Goal: Task Accomplishment & Management: Manage account settings

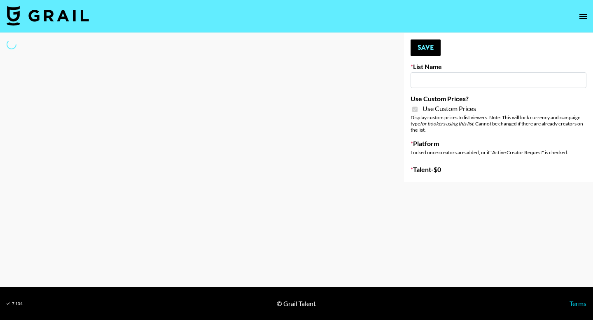
type input "Ladder (23rd Sept) IG"
checkbox input "true"
select select "Song"
type input "Ladder (23rd Sept) IG"
checkbox input "true"
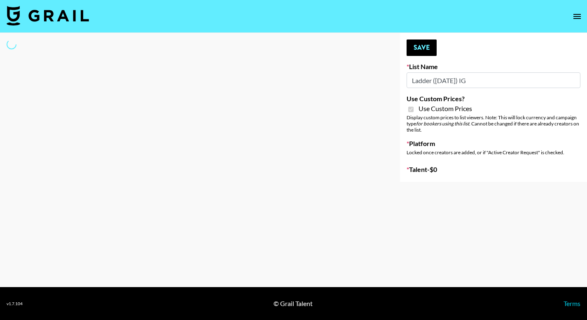
select select "Song"
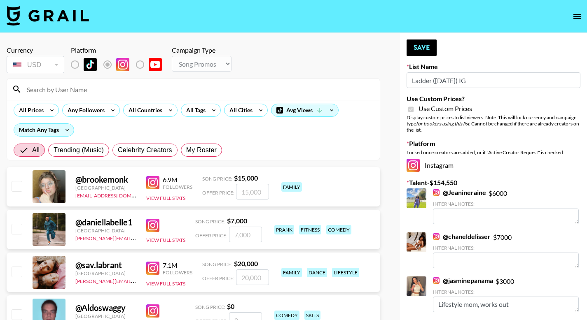
click at [433, 86] on input "Ladder (23rd Sept) IG" at bounding box center [493, 80] width 174 height 16
click at [75, 91] on input at bounding box center [198, 89] width 353 height 13
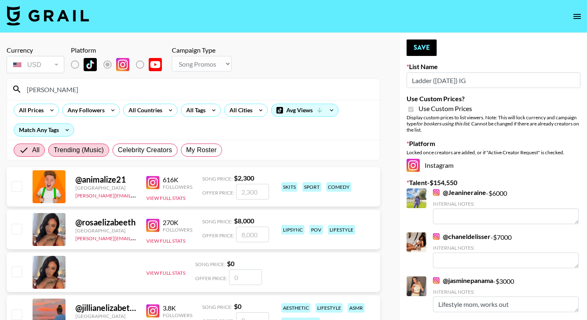
type input "lizleatrice"
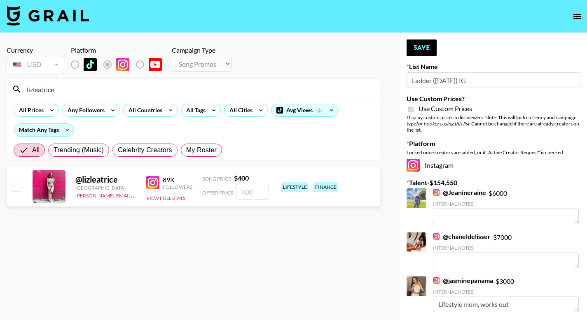
click at [16, 189] on input "checkbox" at bounding box center [17, 186] width 10 height 10
checkbox input "true"
click at [72, 65] on label "List locked to Instagram." at bounding box center [81, 64] width 30 height 17
click at [252, 195] on input "400" at bounding box center [252, 192] width 33 height 16
drag, startPoint x: 260, startPoint y: 192, endPoint x: 197, endPoint y: 190, distance: 63.0
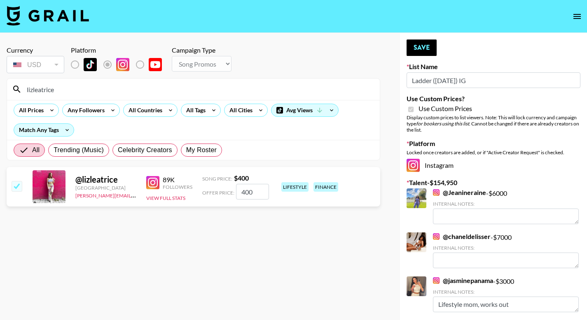
click at [197, 190] on div "@ lizleatrice France erin.oconnell@grail-talent.com 89K Followers View Full Sta…" at bounding box center [193, 187] width 373 height 40
type input "1500"
drag, startPoint x: 417, startPoint y: 47, endPoint x: 376, endPoint y: 65, distance: 45.1
click at [417, 47] on button "Save" at bounding box center [421, 48] width 30 height 16
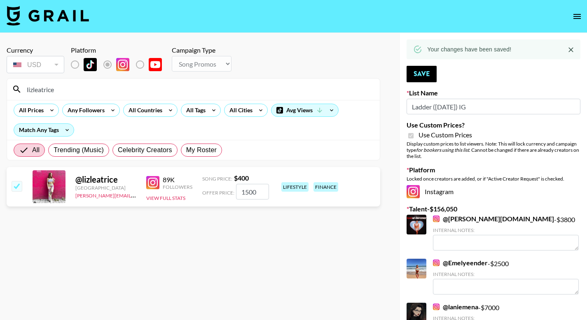
click at [74, 64] on label "List locked to Instagram." at bounding box center [81, 64] width 30 height 17
click at [76, 66] on label "List locked to Instagram." at bounding box center [81, 64] width 30 height 17
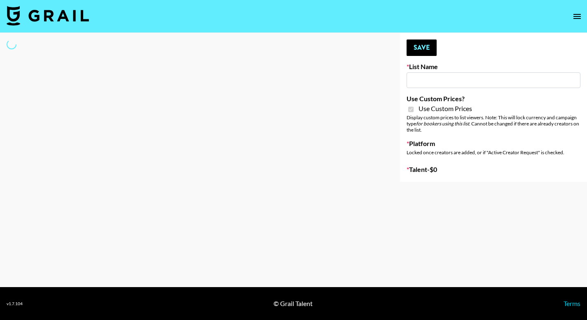
type input "Ladder ([DATE])"
checkbox input "true"
select select "Brand"
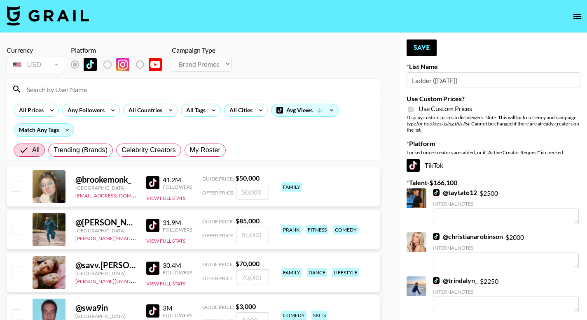
click at [59, 97] on div at bounding box center [193, 89] width 373 height 21
click at [59, 93] on input at bounding box center [198, 89] width 353 height 13
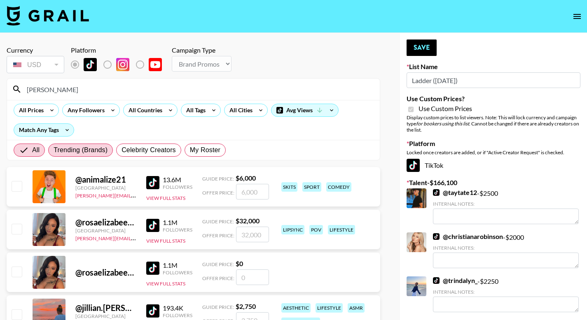
type input "lizleatrice"
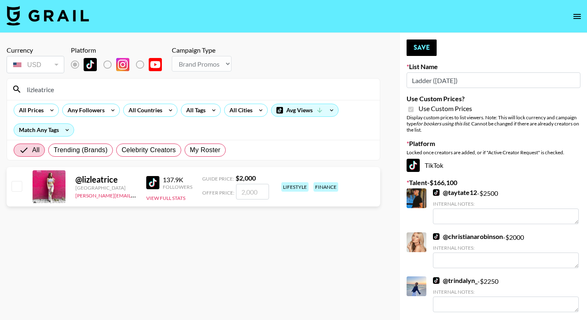
click at [14, 186] on input "checkbox" at bounding box center [17, 186] width 10 height 10
checkbox input "true"
click at [254, 193] on input "2000" at bounding box center [252, 192] width 33 height 16
drag, startPoint x: 254, startPoint y: 193, endPoint x: 189, endPoint y: 193, distance: 65.0
click at [189, 193] on div "@ lizleatrice France erin.oconnell@grail-talent.com 137.9K Followers View Full …" at bounding box center [193, 187] width 373 height 40
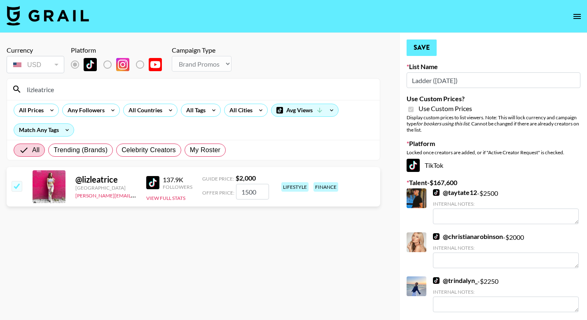
type input "1500"
drag, startPoint x: 420, startPoint y: 54, endPoint x: 328, endPoint y: 43, distance: 92.8
click at [420, 54] on button "Save" at bounding box center [421, 48] width 30 height 16
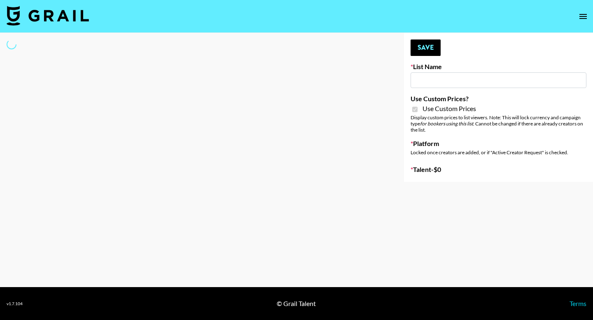
type input "Sleep & Glow"
checkbox input "true"
select select "Brand"
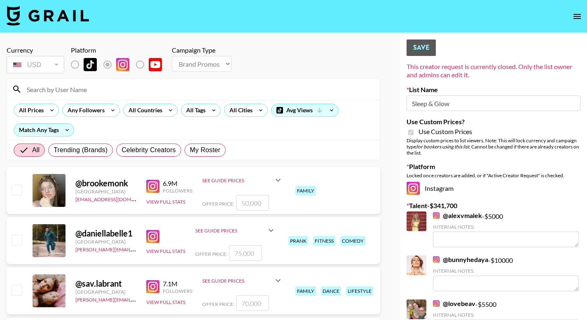
click at [164, 90] on input at bounding box center [198, 89] width 353 height 13
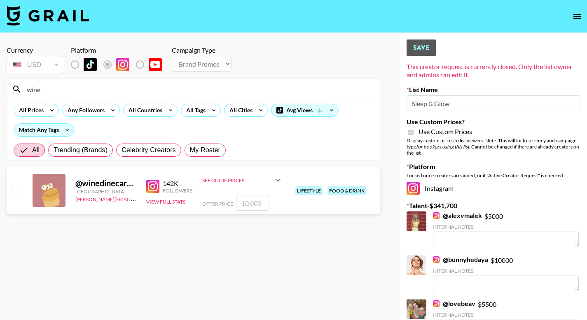
type input "wine"
click at [17, 190] on input "checkbox" at bounding box center [17, 190] width 10 height 10
checkbox input "true"
type input "10000"
drag, startPoint x: 260, startPoint y: 203, endPoint x: 210, endPoint y: 200, distance: 50.3
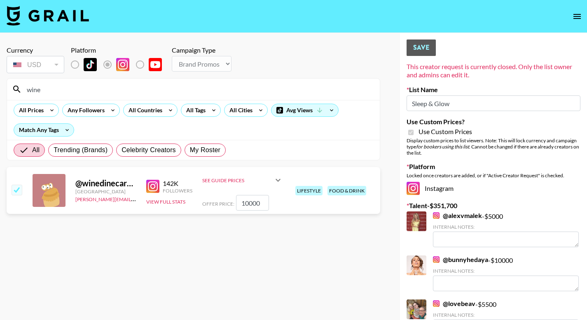
click at [210, 200] on div "Offer Price: 10000" at bounding box center [242, 203] width 81 height 16
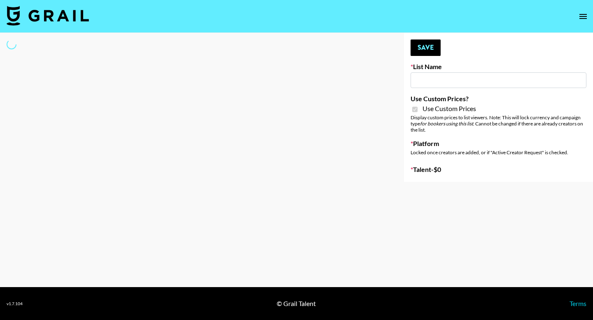
type input "PolyBuzz Campaign"
checkbox input "true"
select select "Brand"
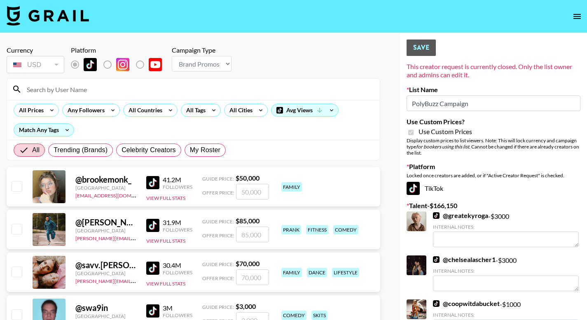
click at [87, 90] on input at bounding box center [198, 89] width 353 height 13
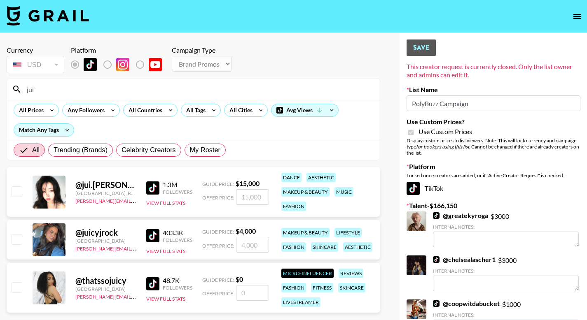
type input "jui"
click at [21, 191] on input "checkbox" at bounding box center [17, 191] width 10 height 10
checkbox input "true"
click at [256, 196] on input "15000" at bounding box center [252, 197] width 33 height 16
drag, startPoint x: 265, startPoint y: 196, endPoint x: 221, endPoint y: 193, distance: 43.7
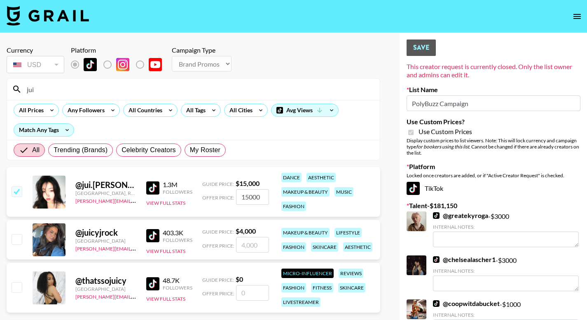
click at [221, 193] on div "Offer Price: 15000" at bounding box center [235, 197] width 67 height 16
type input "2000"
click at [289, 152] on div "All Trending (Brands) Celebrity Creators My Roster" at bounding box center [193, 150] width 373 height 20
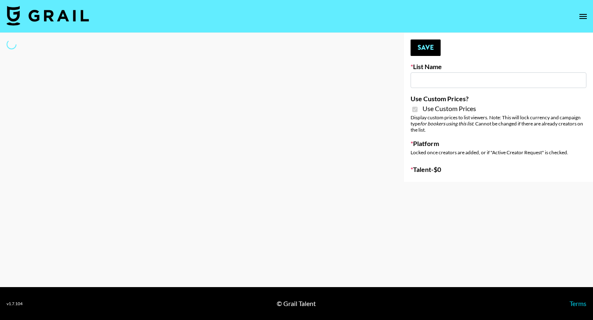
type input "Airbrush [DATE] Filters"
checkbox input "true"
select select "Brand"
